Goal: Check status: Check status

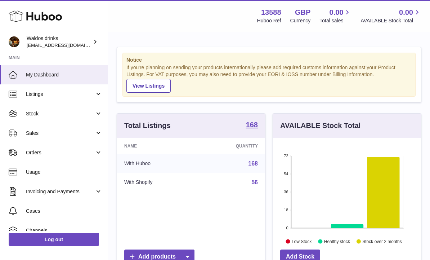
scroll to position [112, 148]
click at [97, 117] on link "Stock" at bounding box center [54, 113] width 108 height 19
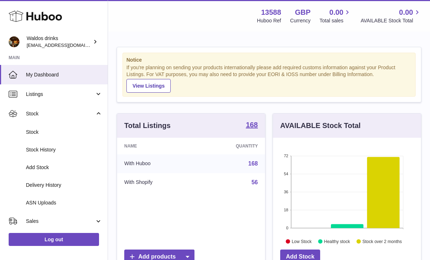
click at [81, 182] on span "Delivery History" at bounding box center [64, 185] width 76 height 7
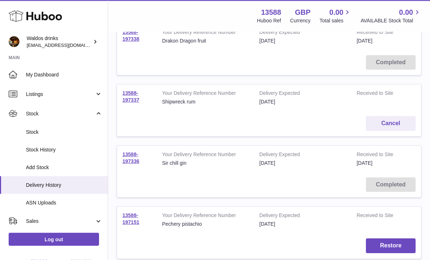
scroll to position [496, 0]
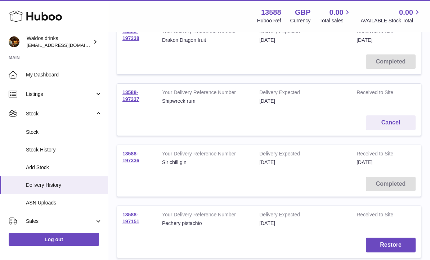
click at [132, 151] on link "13588-197336" at bounding box center [131, 157] width 17 height 13
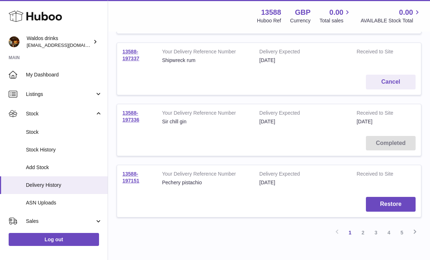
scroll to position [543, 0]
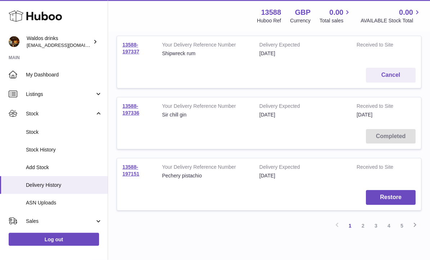
click at [362, 220] on link "2" at bounding box center [363, 226] width 13 height 13
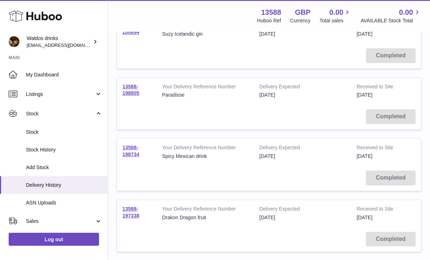
scroll to position [318, 0]
click at [31, 93] on span "Listings" at bounding box center [60, 94] width 69 height 7
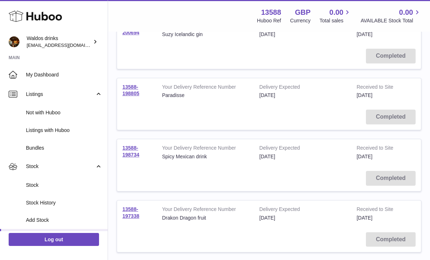
click at [28, 76] on span "My Dashboard" at bounding box center [64, 74] width 76 height 7
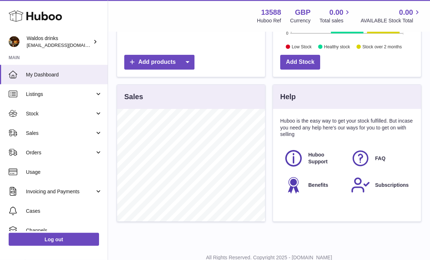
scroll to position [194, 0]
